Goal: Find specific page/section

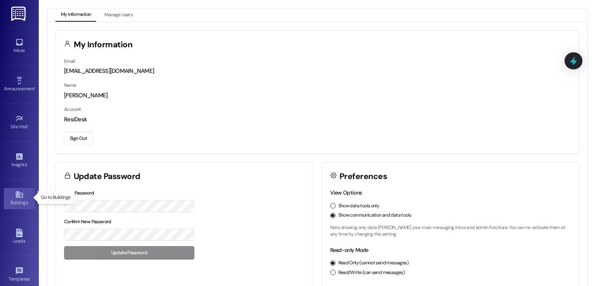
click at [17, 197] on icon at bounding box center [19, 194] width 9 height 9
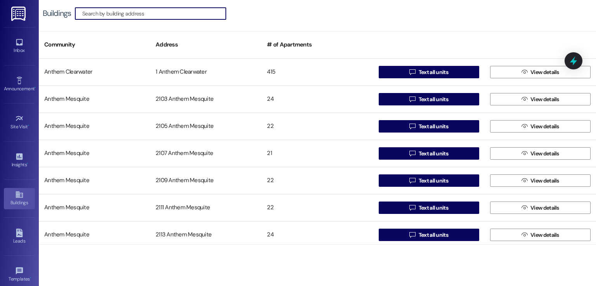
click at [161, 14] on input at bounding box center [154, 13] width 144 height 11
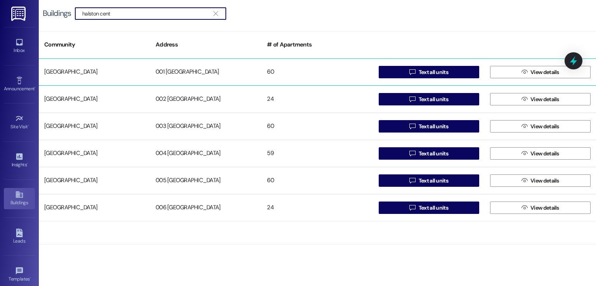
type input "halston cent"
click at [187, 77] on div "001 [GEOGRAPHIC_DATA]" at bounding box center [205, 72] width 111 height 16
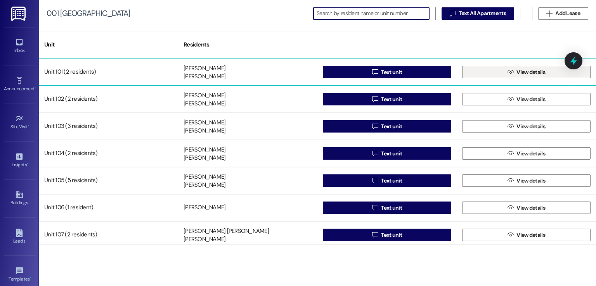
click at [531, 75] on span "View details" at bounding box center [530, 72] width 29 height 8
